Goal: Information Seeking & Learning: Check status

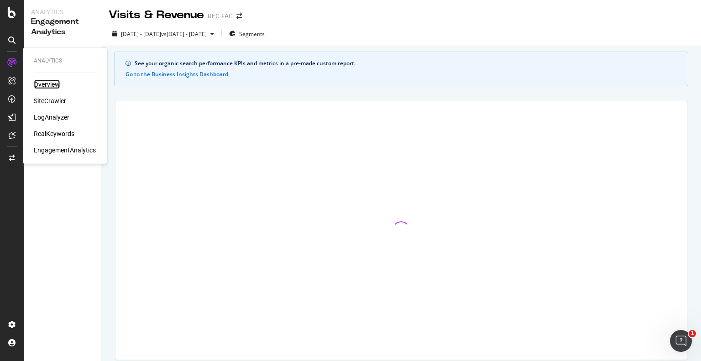
click at [54, 86] on div "Overview" at bounding box center [47, 84] width 26 height 9
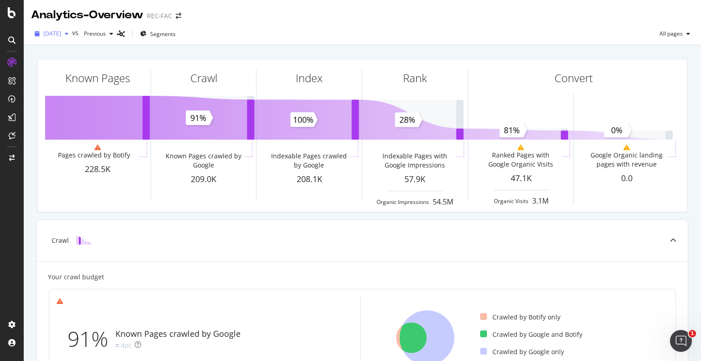
click at [61, 34] on span "[DATE]" at bounding box center [52, 34] width 18 height 8
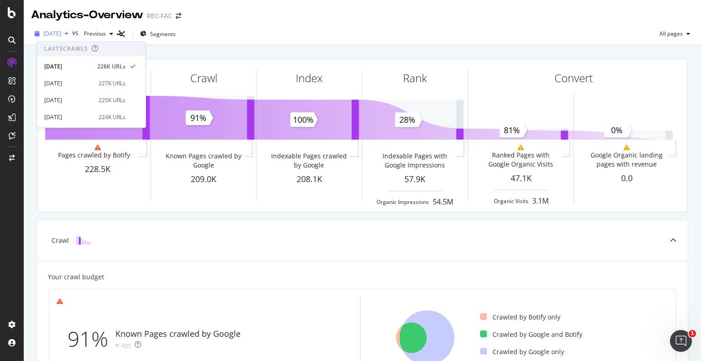
click at [61, 34] on span "[DATE]" at bounding box center [52, 34] width 18 height 8
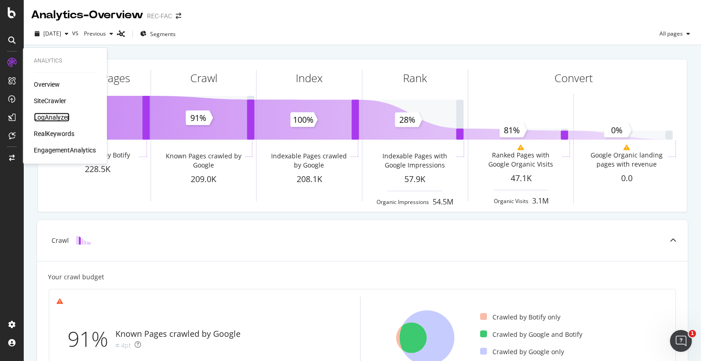
click at [55, 118] on div "LogAnalyzer" at bounding box center [52, 117] width 36 height 9
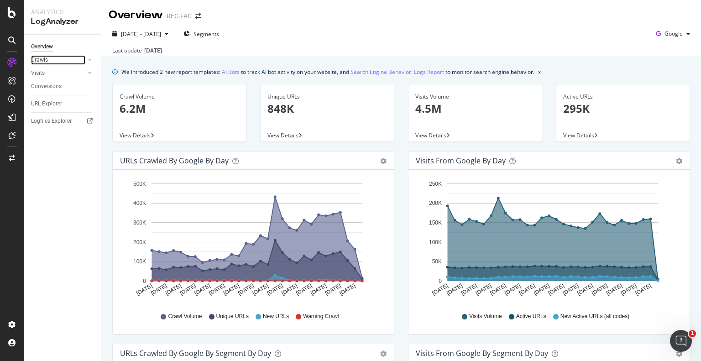
click at [54, 59] on link "Crawls" at bounding box center [58, 60] width 54 height 10
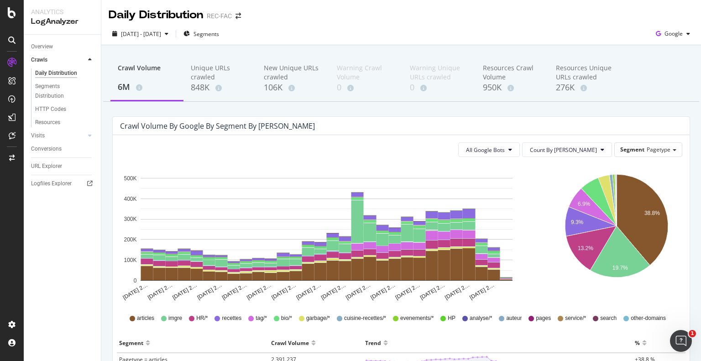
click at [408, 346] on div "Trend" at bounding box center [497, 343] width 265 height 15
click at [172, 29] on div "[DATE] - [DATE]" at bounding box center [140, 34] width 63 height 14
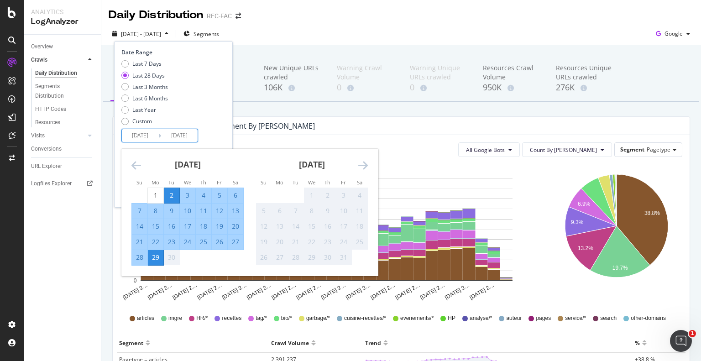
click at [147, 131] on input "[DATE]" at bounding box center [140, 135] width 37 height 13
click at [137, 169] on icon "Move backward to switch to the previous month." at bounding box center [136, 165] width 10 height 11
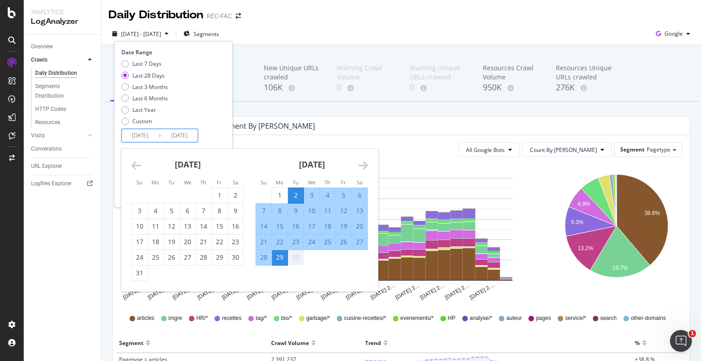
click at [137, 168] on icon "Move backward to switch to the previous month." at bounding box center [136, 165] width 10 height 11
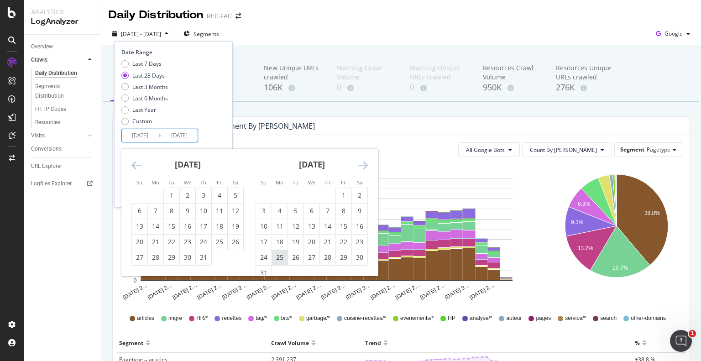
click at [282, 256] on div "25" at bounding box center [280, 257] width 16 height 9
type input "[DATE]"
click at [367, 161] on icon "Move forward to switch to the next month." at bounding box center [363, 165] width 10 height 11
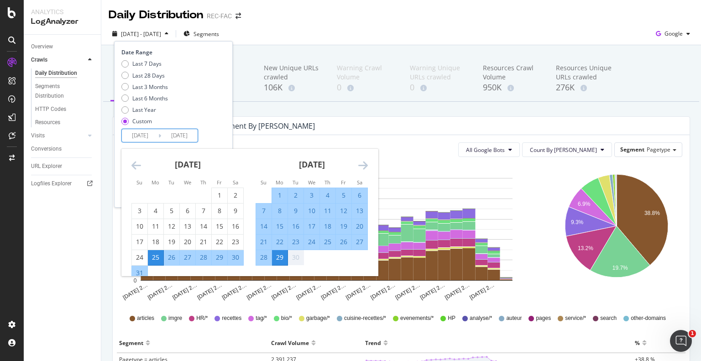
click at [331, 241] on div "25" at bounding box center [328, 241] width 16 height 9
type input "[DATE]"
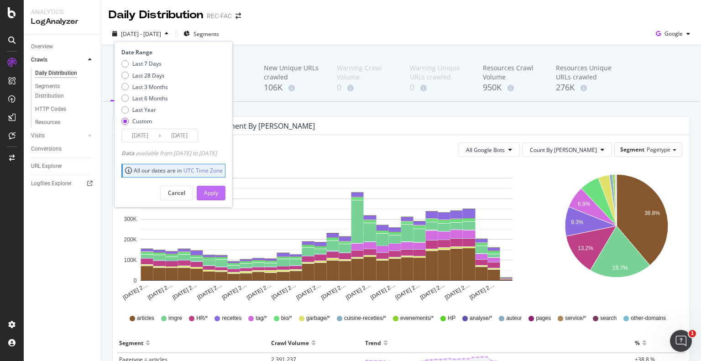
click at [215, 191] on button "Apply" at bounding box center [211, 193] width 29 height 15
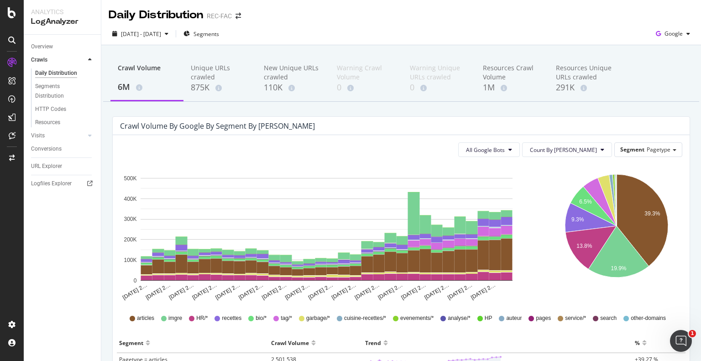
click at [347, 131] on div "Crawl Volume by google by Segment by [PERSON_NAME]" at bounding box center [401, 126] width 577 height 18
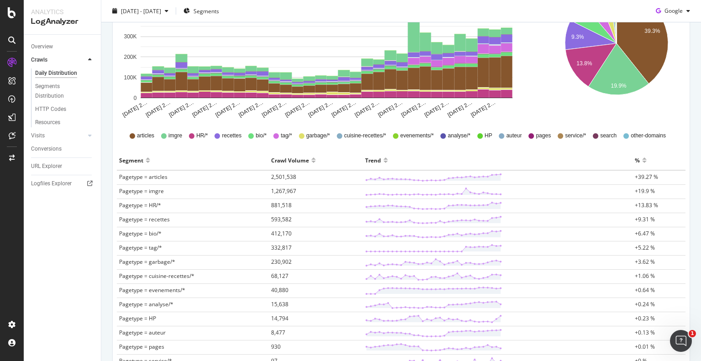
click at [68, 285] on div "Overview Crawls Daily Distribution Segments Distribution HTTP Codes Resources V…" at bounding box center [62, 198] width 77 height 326
